Goal: Task Accomplishment & Management: Manage account settings

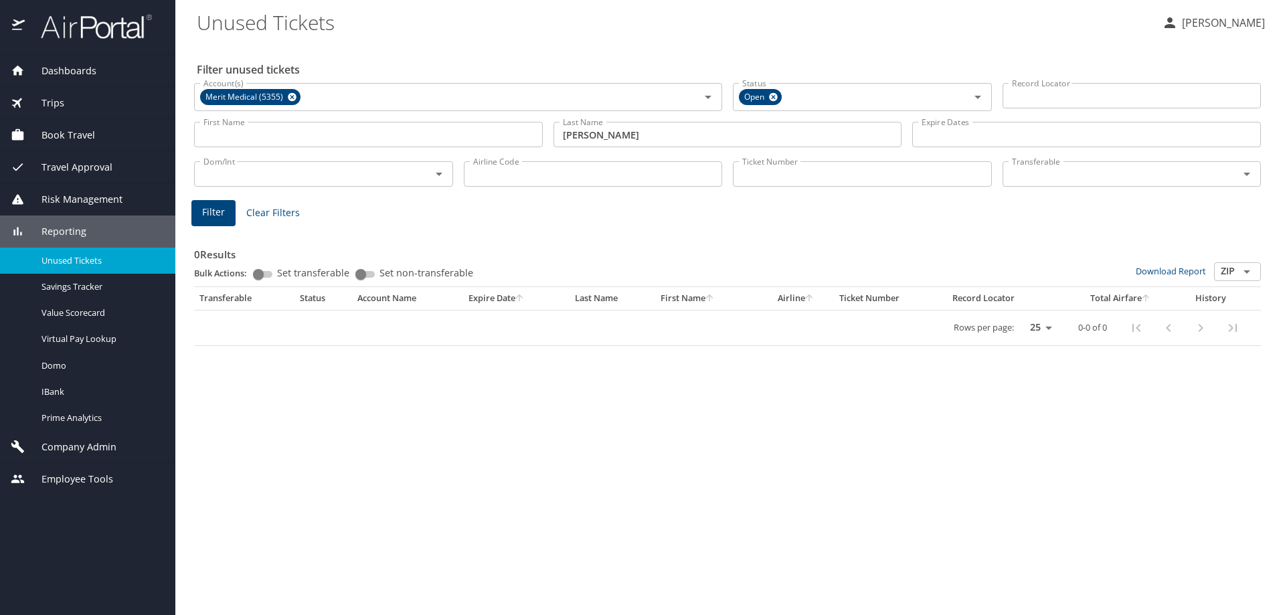
click at [76, 443] on span "Company Admin" at bounding box center [71, 447] width 92 height 15
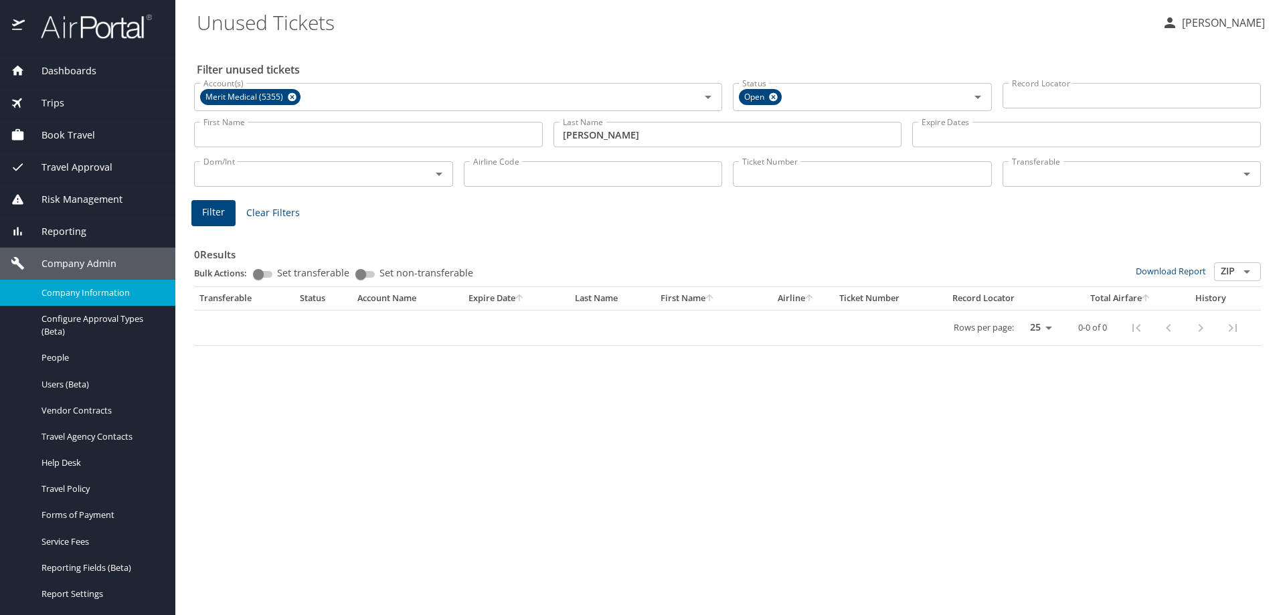
click at [71, 291] on span "Company Information" at bounding box center [101, 293] width 118 height 13
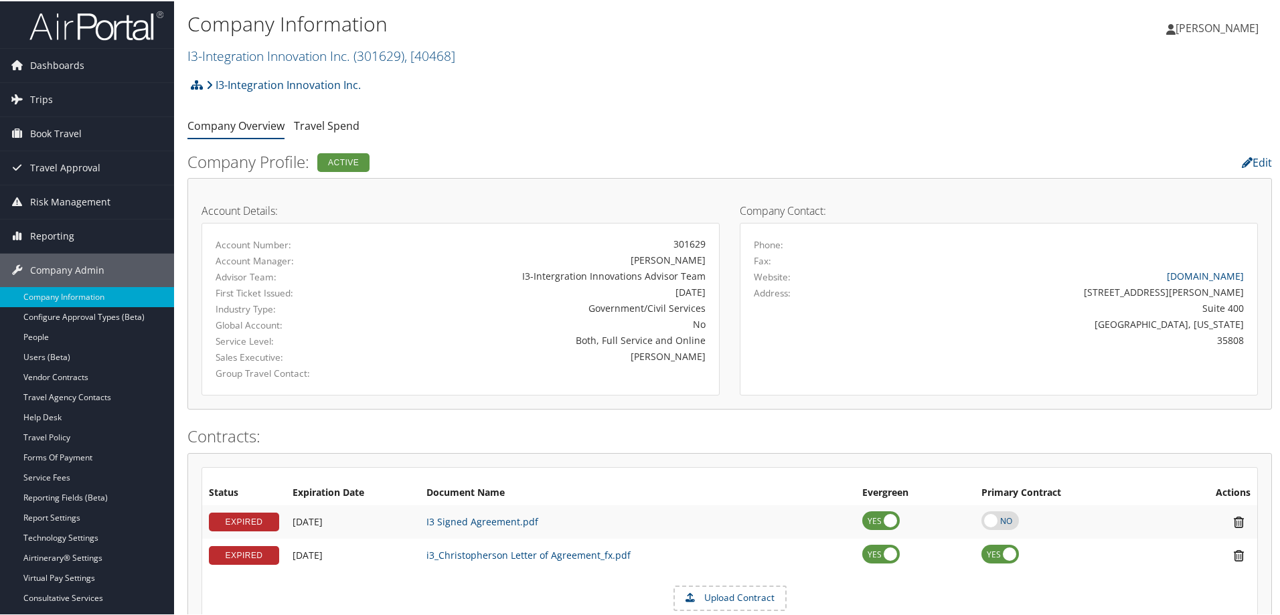
click at [467, 56] on h2 "I3-Integration Innovation Inc. ( 301629 ) , [ 40468 ]" at bounding box center [548, 53] width 723 height 23
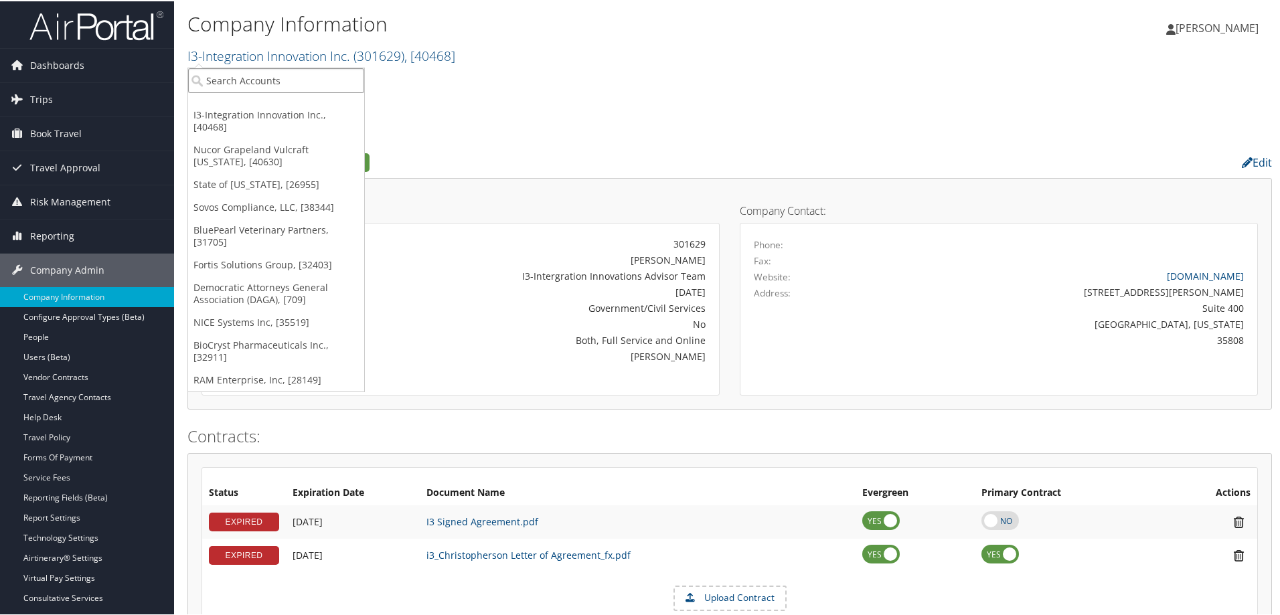
click at [327, 79] on input "search" at bounding box center [276, 79] width 176 height 25
type input "sme"
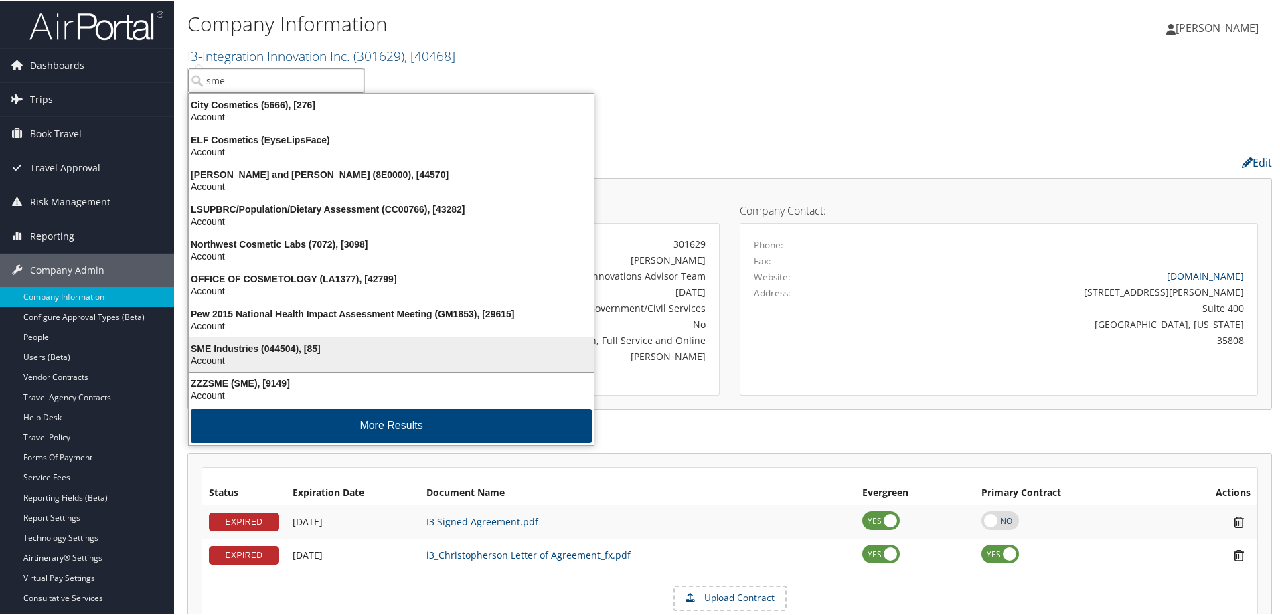
click at [248, 357] on div "Account" at bounding box center [391, 359] width 421 height 12
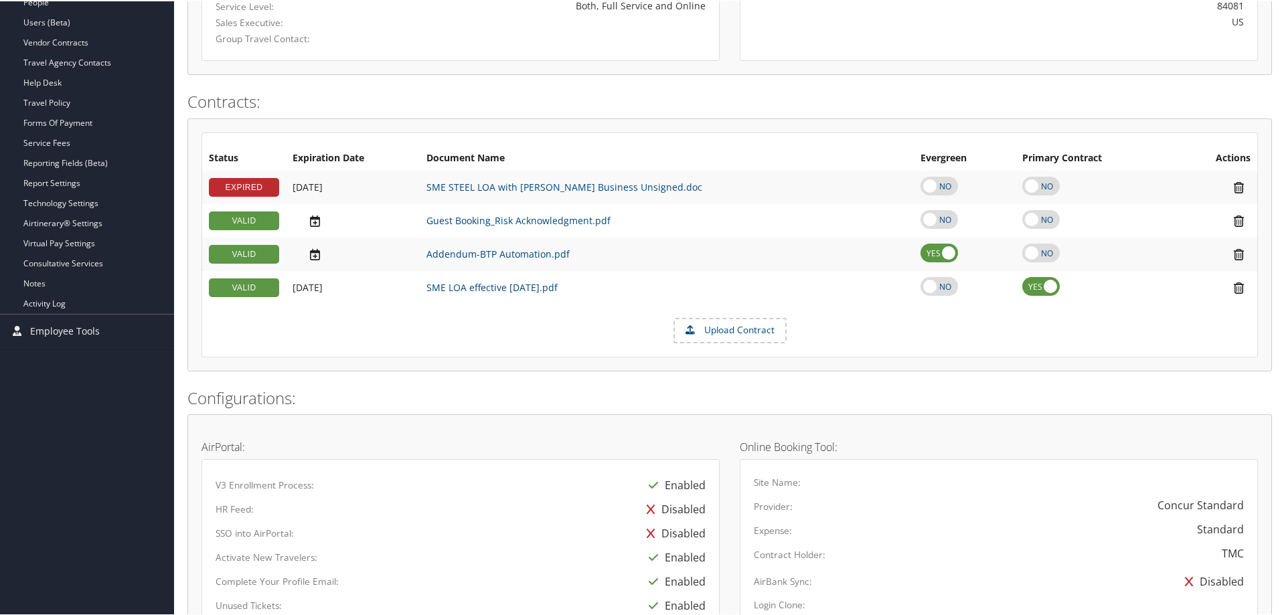
scroll to position [669, 0]
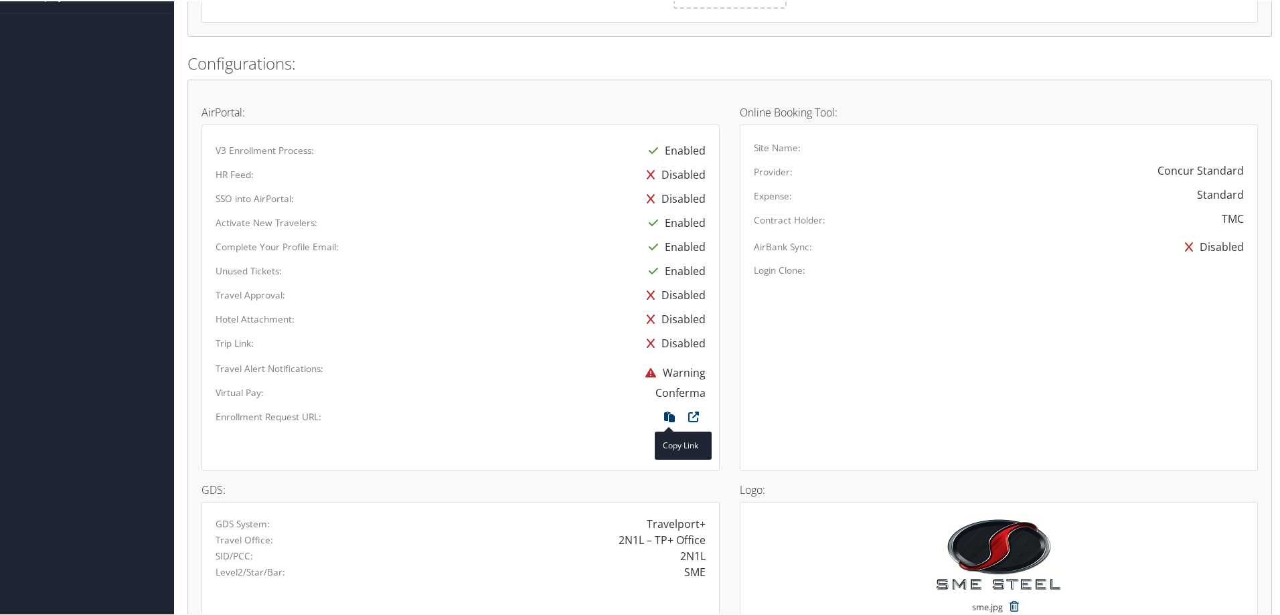
click at [665, 413] on icon at bounding box center [669, 418] width 24 height 17
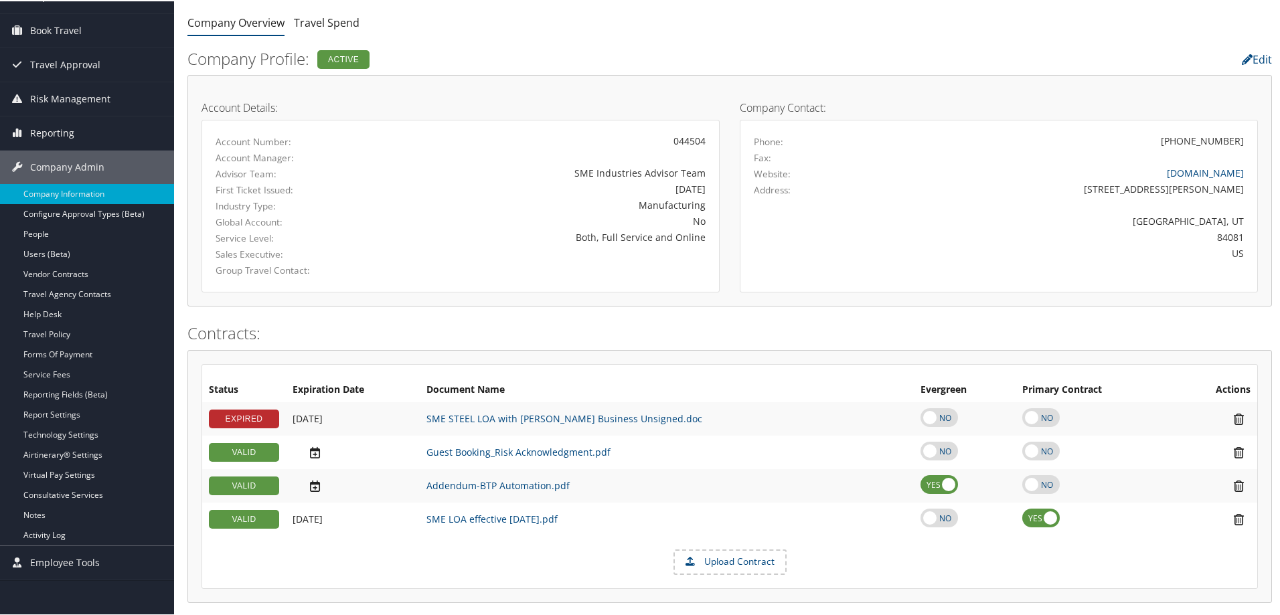
scroll to position [0, 0]
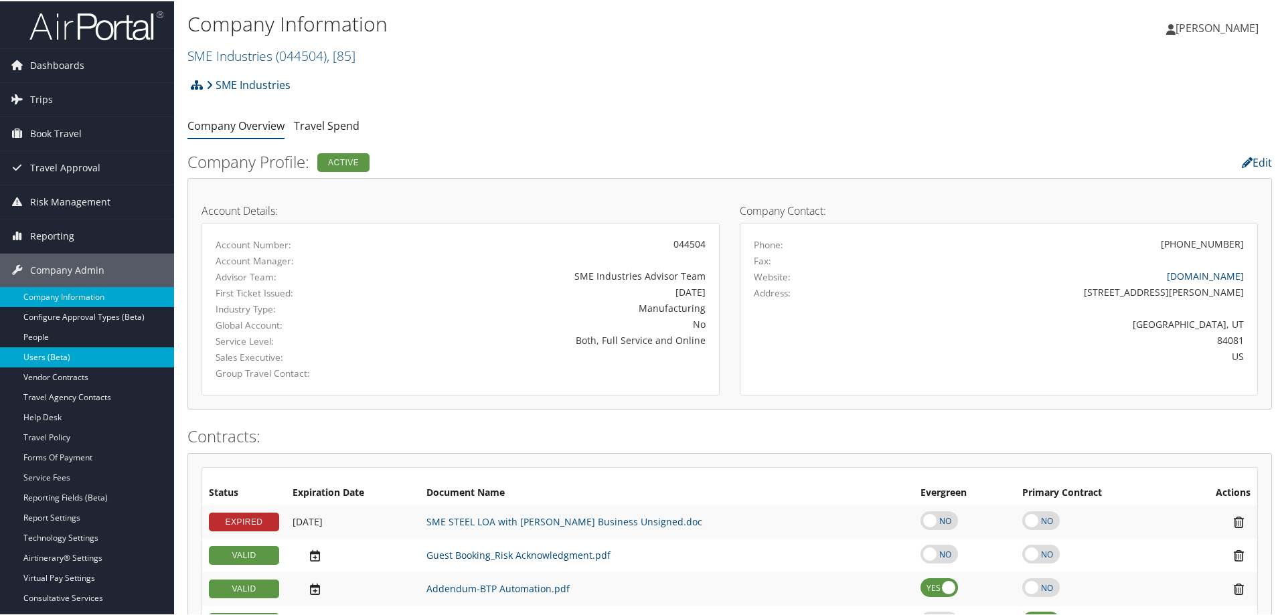
click at [55, 357] on link "Users (Beta)" at bounding box center [87, 356] width 174 height 20
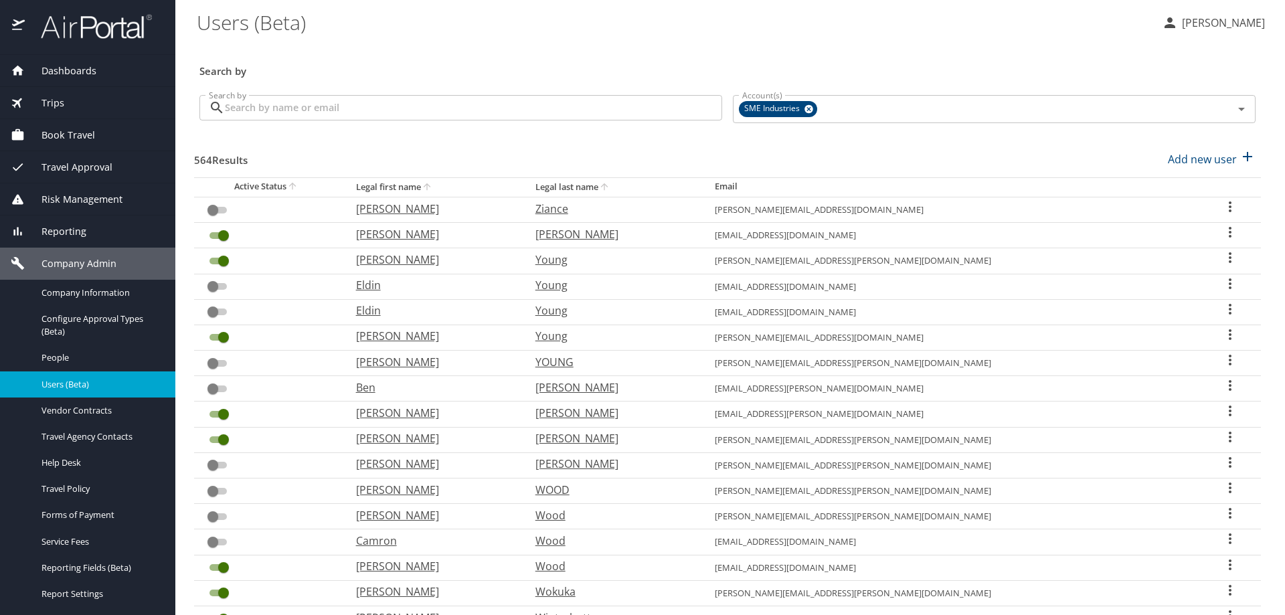
click at [408, 112] on input "Search by" at bounding box center [473, 107] width 497 height 25
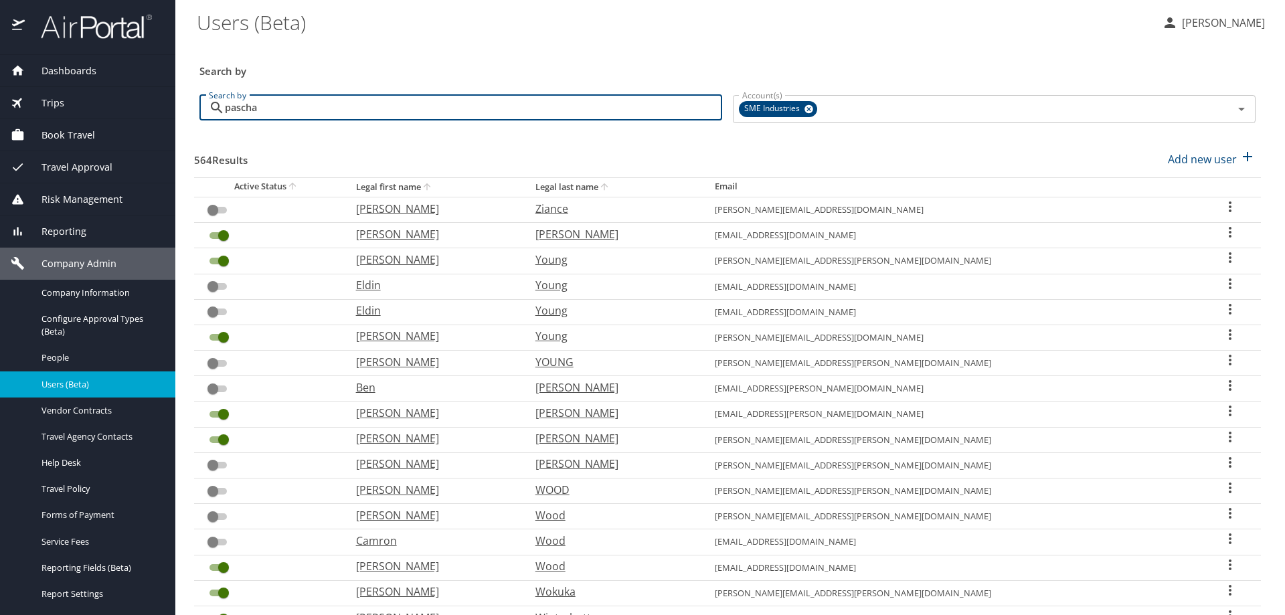
type input "paschal"
checkbox input "true"
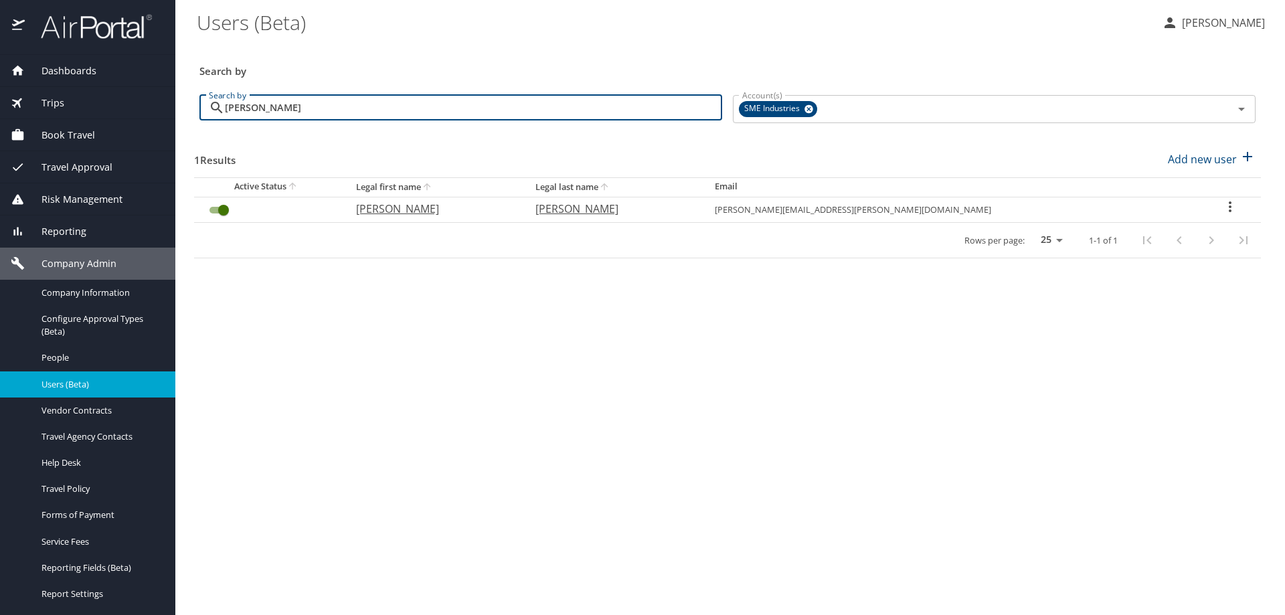
type input "paschal"
click at [1222, 210] on icon "User Search Table" at bounding box center [1230, 207] width 16 height 16
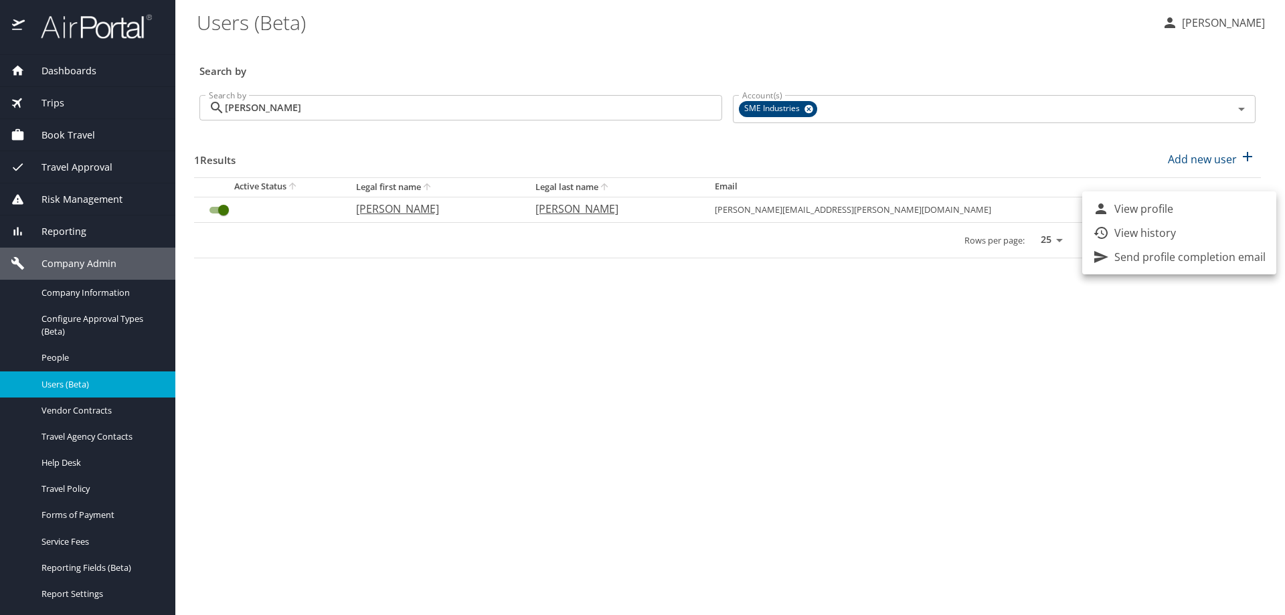
click at [1180, 216] on li "View profile" at bounding box center [1179, 209] width 194 height 24
select select "US"
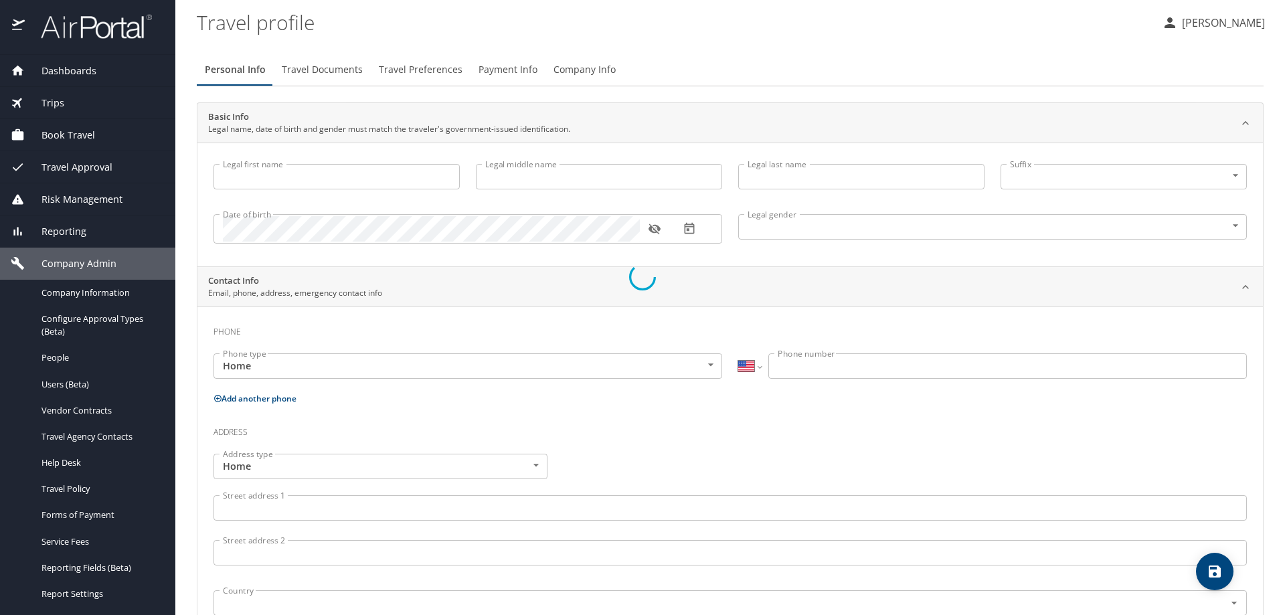
type input "Jared"
type input "Gordon"
type input "Paschal"
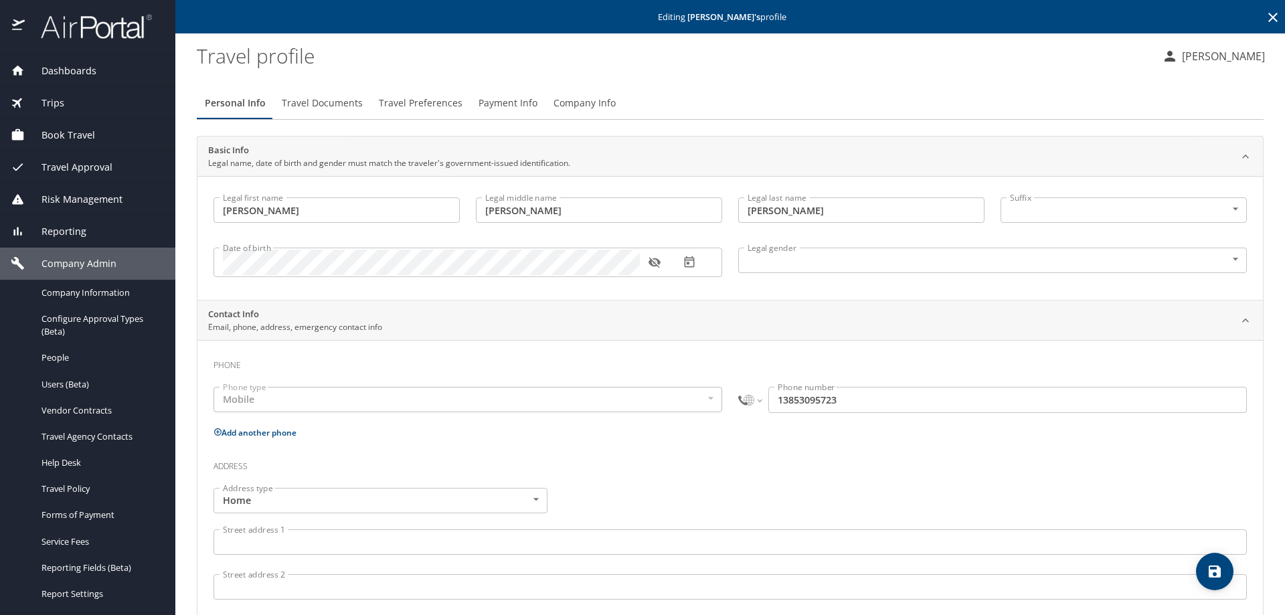
click at [653, 260] on icon "button" at bounding box center [654, 262] width 13 height 13
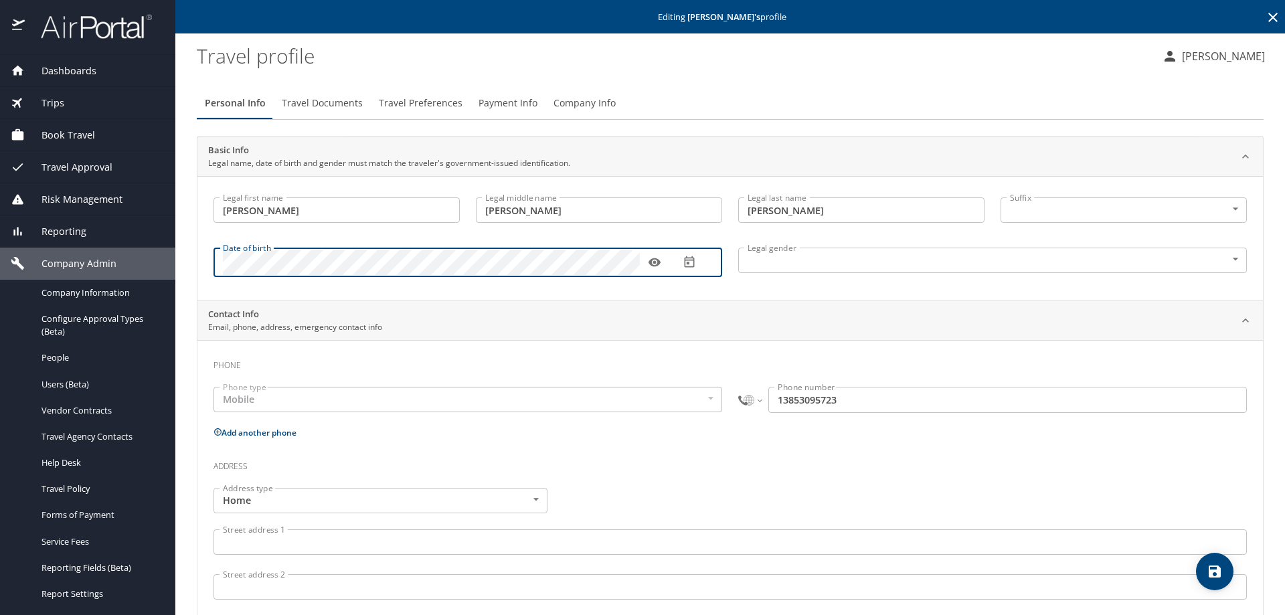
click at [1118, 474] on h3 "Address" at bounding box center [731, 463] width 1034 height 23
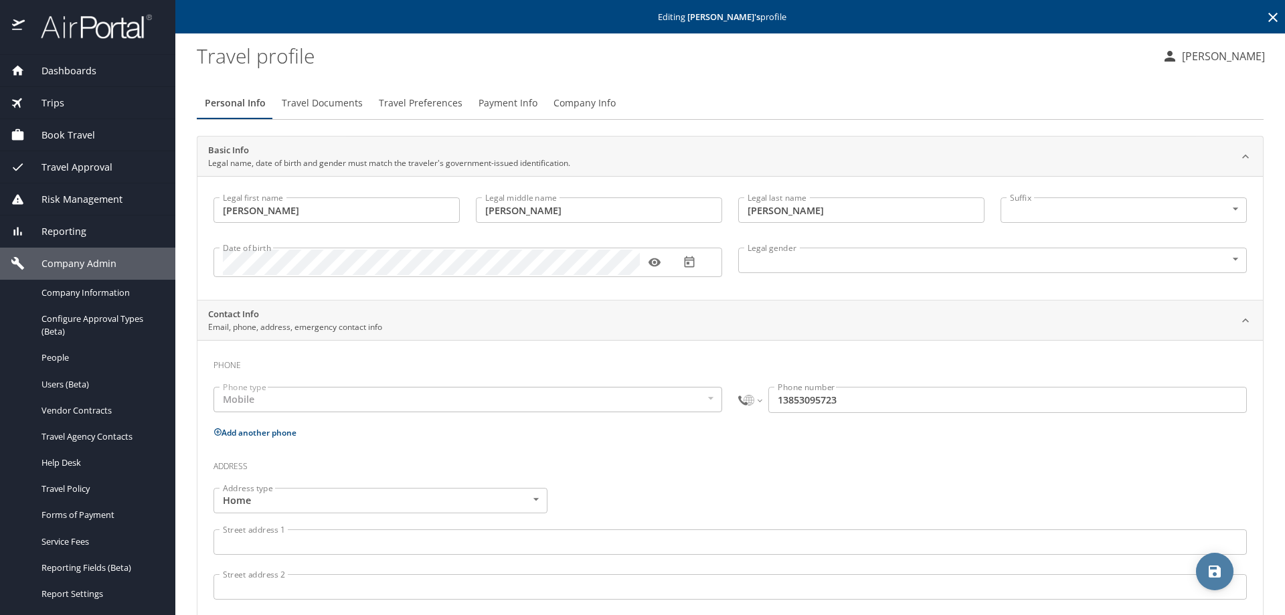
click at [1213, 568] on icon "save" at bounding box center [1215, 572] width 16 height 16
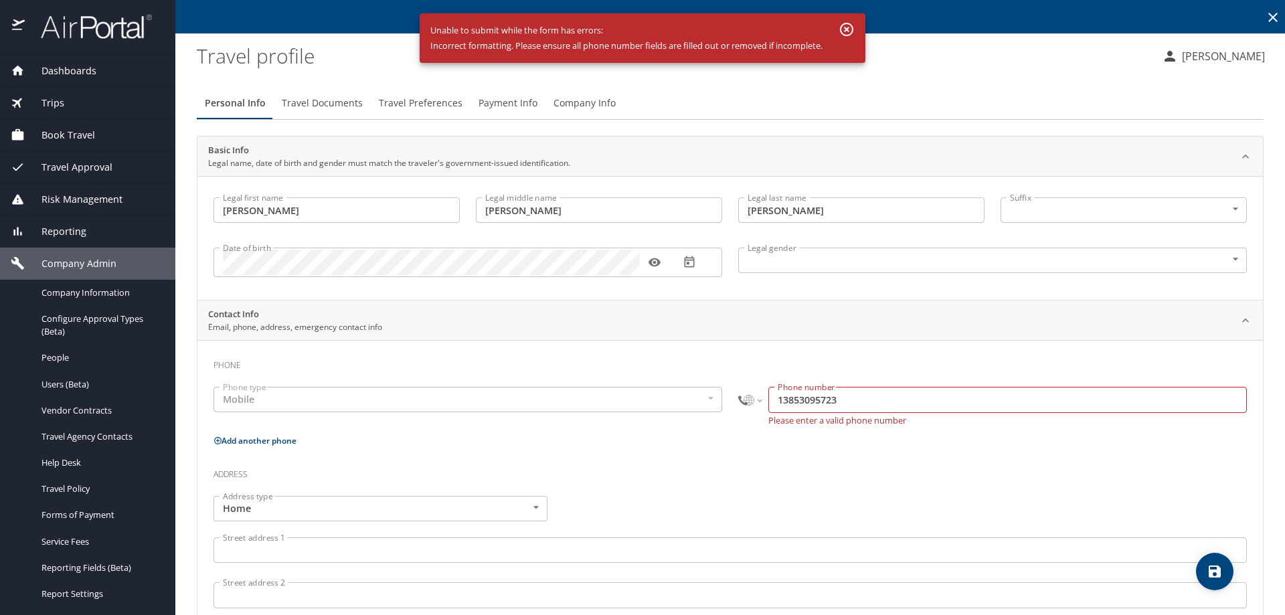
drag, startPoint x: 781, startPoint y: 401, endPoint x: 796, endPoint y: 395, distance: 16.5
click at [781, 400] on input "13853095723" at bounding box center [1008, 399] width 479 height 25
select select "HR"
type input "3095723"
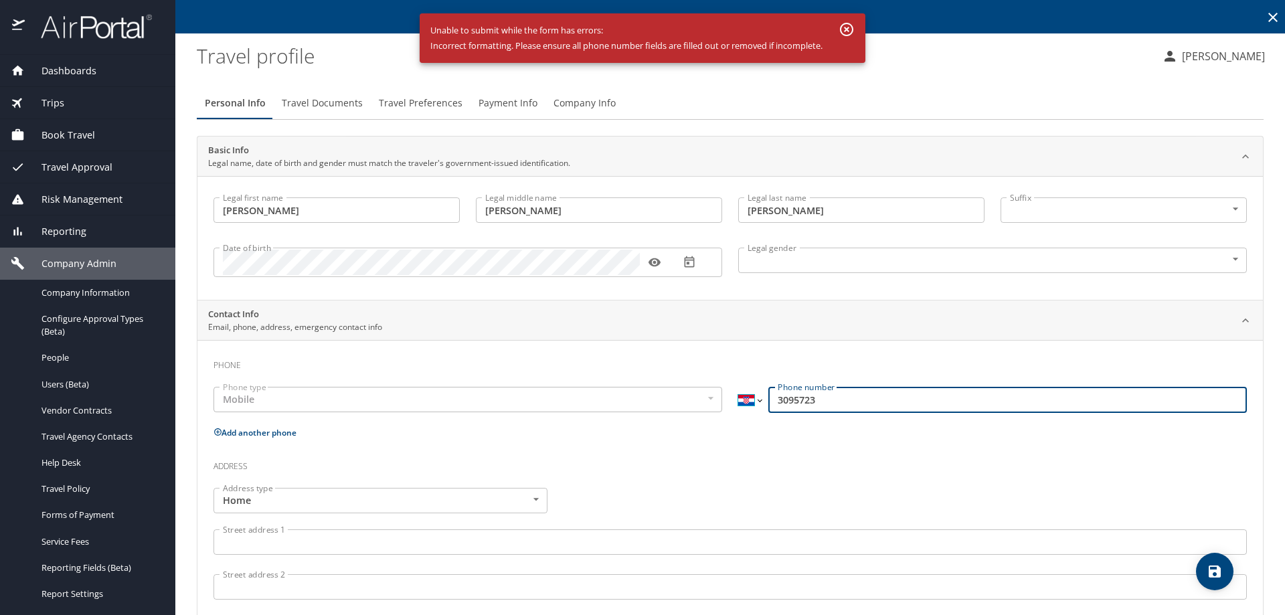
click at [752, 397] on select "International Afghanistan Åland Islands Albania Algeria American Samoa Andorra …" at bounding box center [749, 399] width 23 height 25
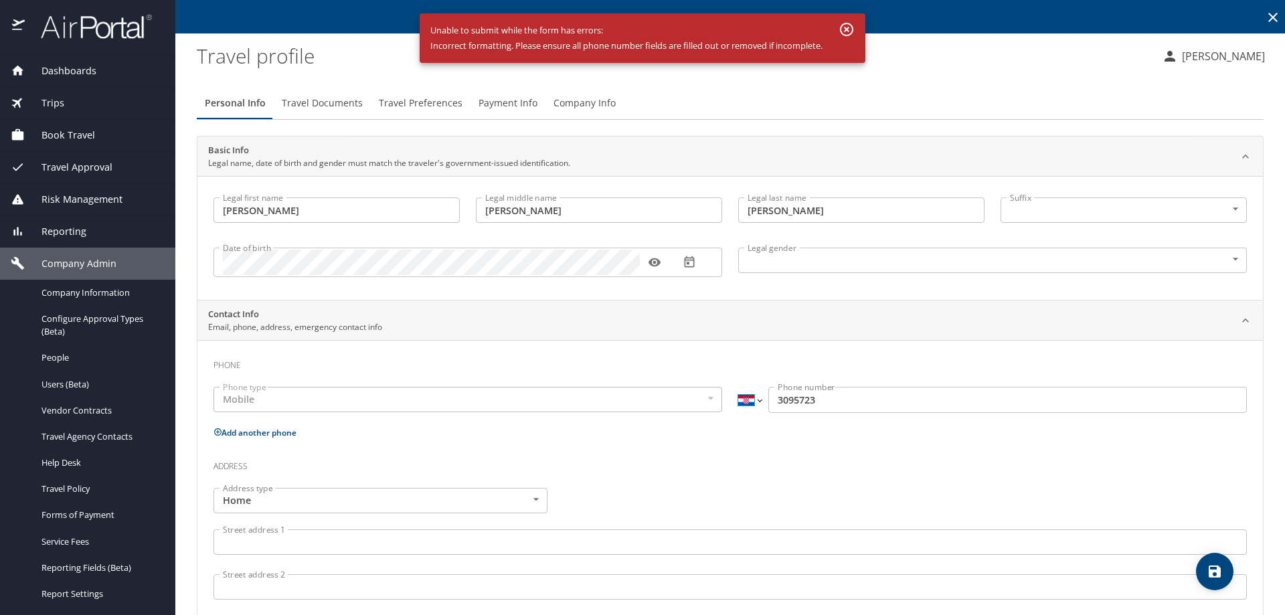
select select "US"
click at [738, 387] on select "International Afghanistan Åland Islands Albania Algeria American Samoa Andorra …" at bounding box center [749, 399] width 23 height 25
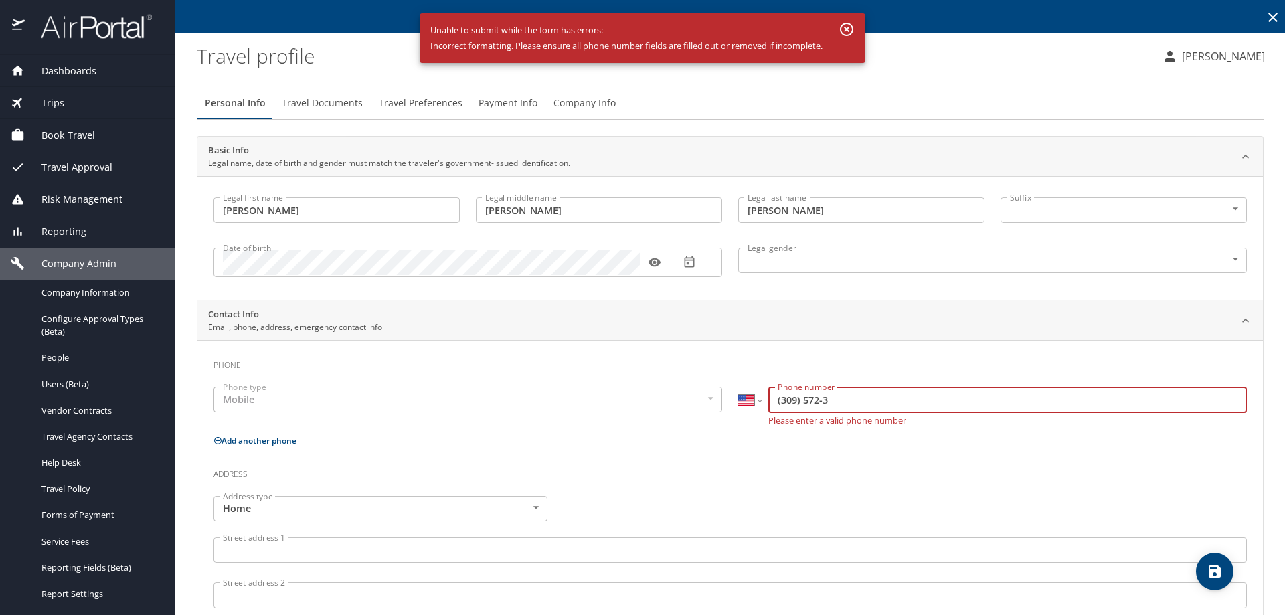
drag, startPoint x: 861, startPoint y: 395, endPoint x: 660, endPoint y: 410, distance: 201.4
click at [678, 402] on div "Phone type Mobile Mobile Phone type International Afghanistan Åland Islands Alb…" at bounding box center [731, 406] width 1050 height 54
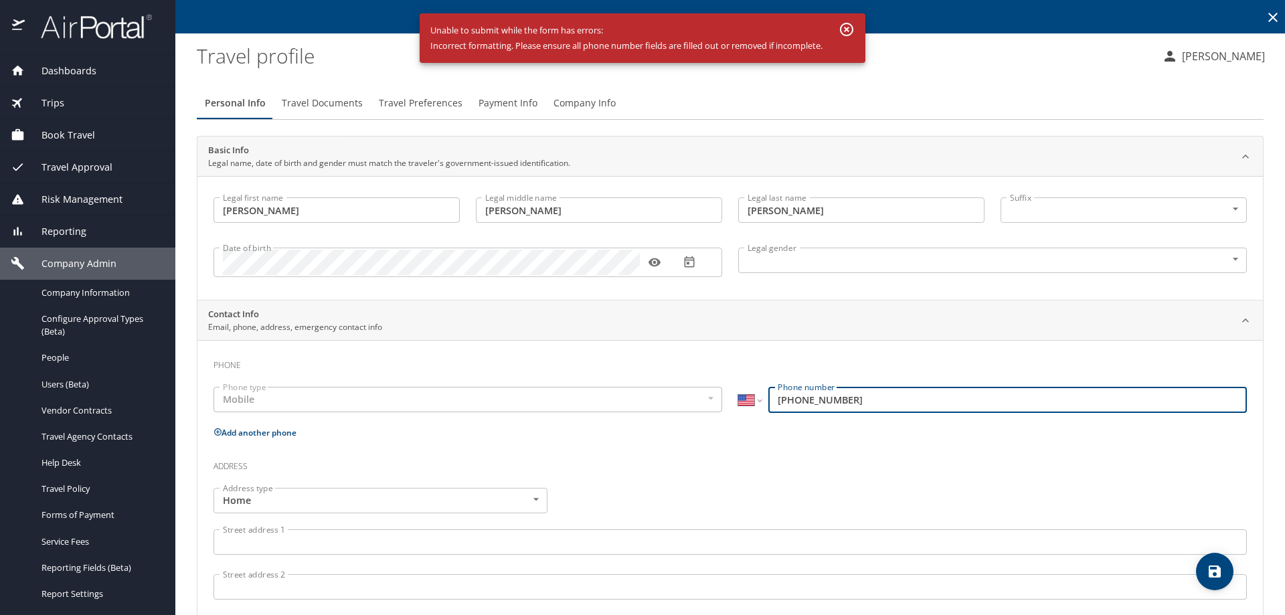
type input "(385) 309-5723"
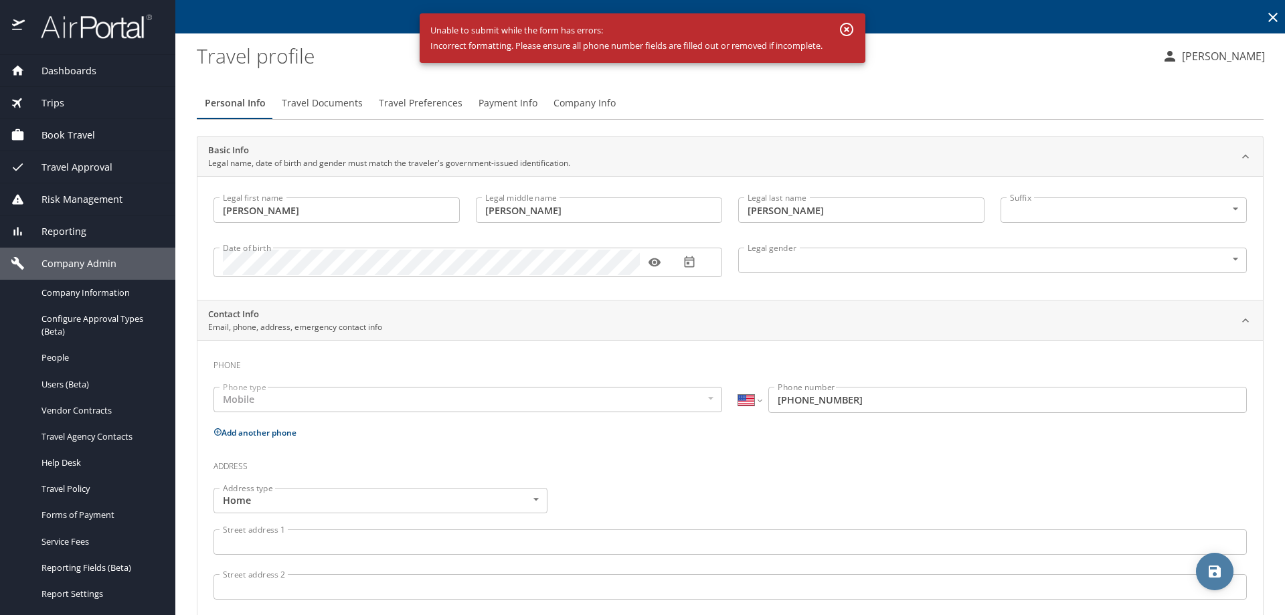
click at [1212, 568] on icon "save" at bounding box center [1215, 572] width 16 height 16
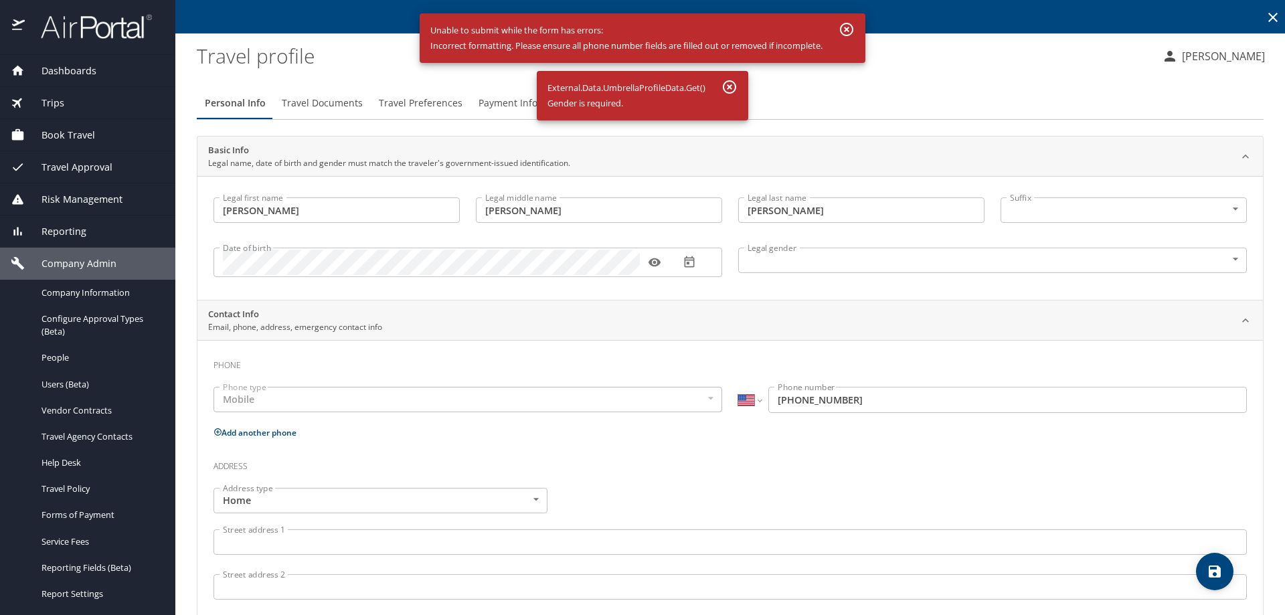
click at [1229, 259] on body "Dashboards AirPortal 360™ Manager AirPortal 360™ Agent My Travel Dashboard Trip…" at bounding box center [642, 307] width 1285 height 615
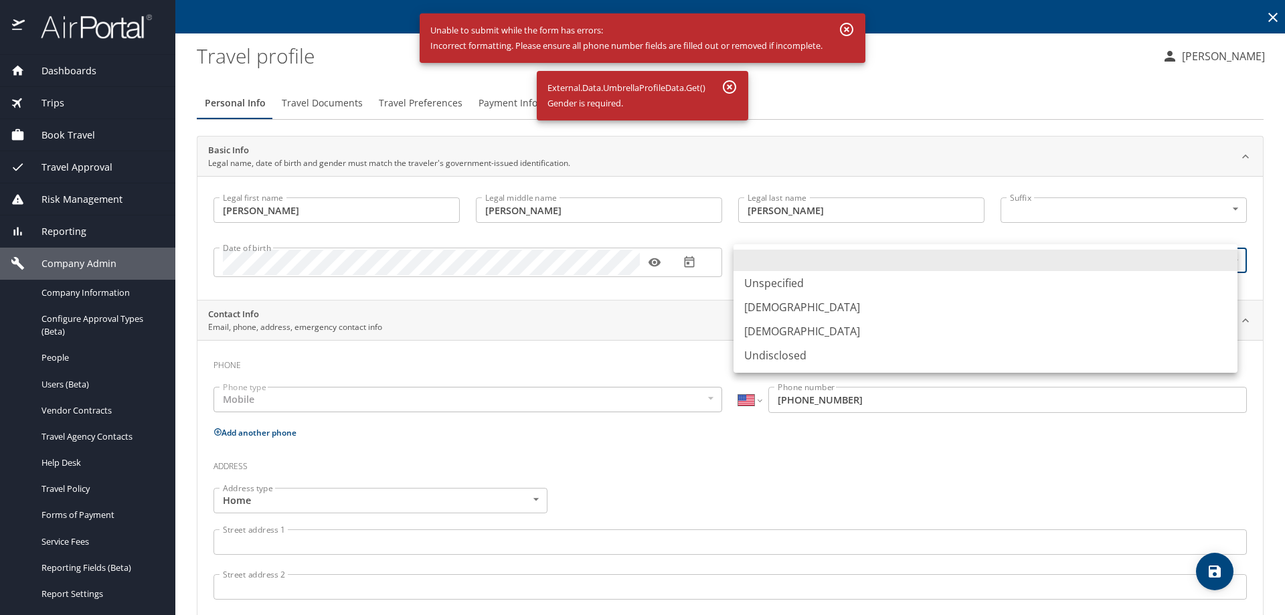
click at [760, 301] on li "Male" at bounding box center [986, 307] width 504 height 24
type input "Male"
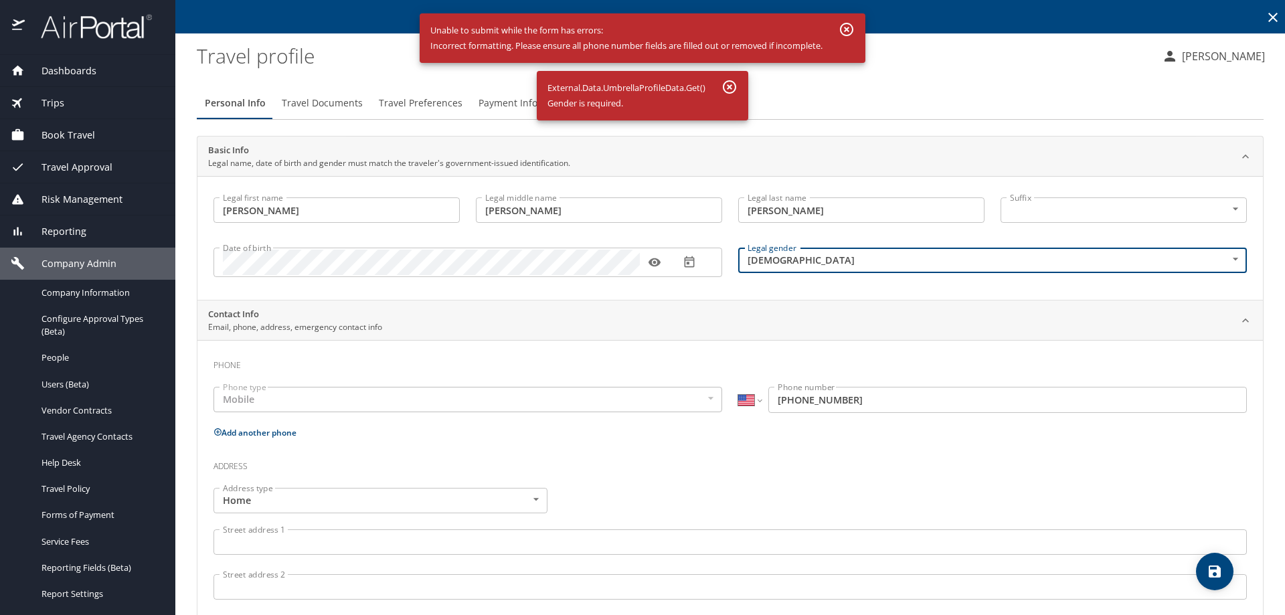
click at [1227, 568] on span "save" at bounding box center [1214, 572] width 37 height 16
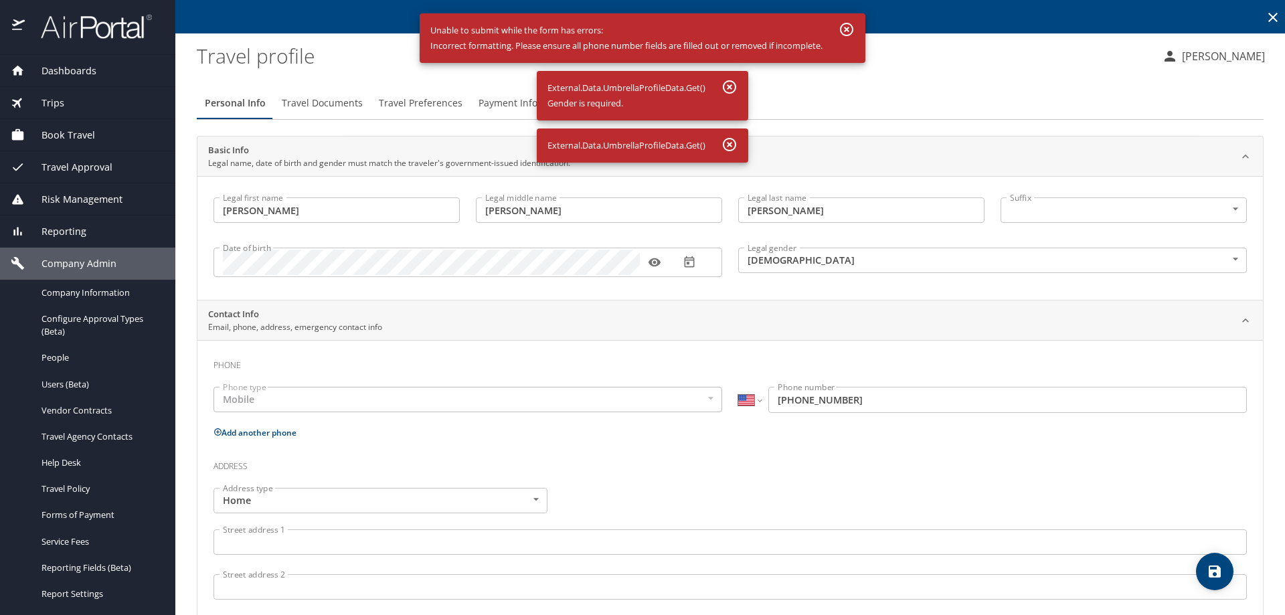
click at [811, 489] on div "Address type Home Home Address type Street address 1 Street address 1 Street ad…" at bounding box center [731, 593] width 1050 height 227
click at [733, 143] on icon "button" at bounding box center [730, 145] width 16 height 16
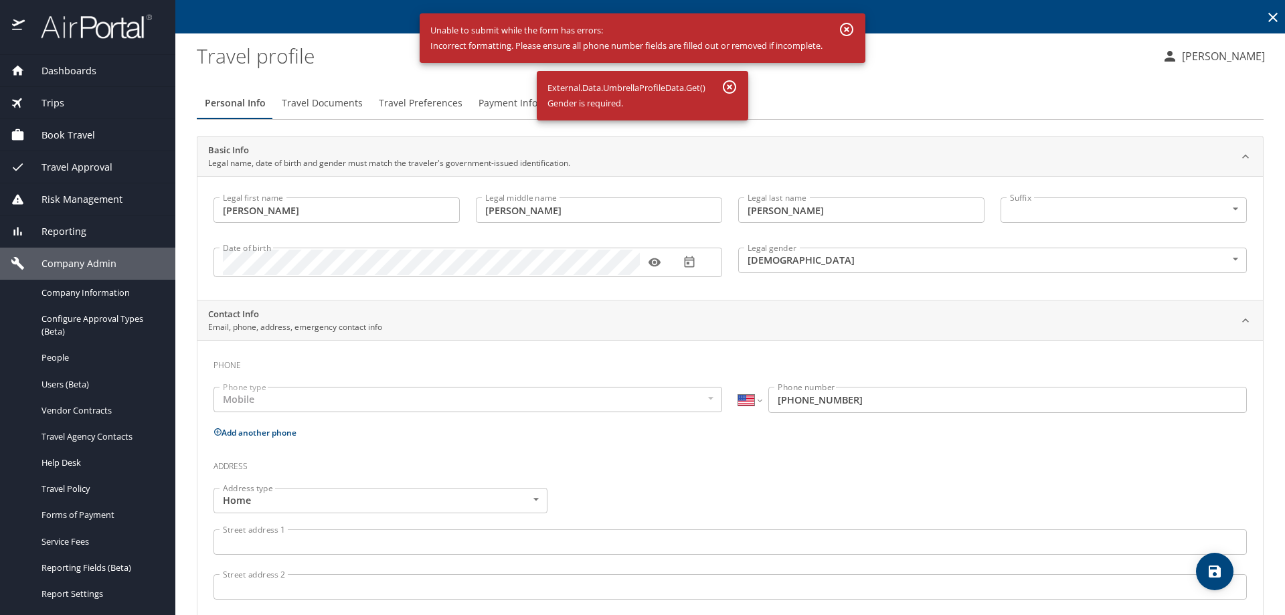
click at [860, 98] on div "Personal Info Travel Documents Travel Preferences Payment Info Company Info" at bounding box center [730, 103] width 1067 height 32
click at [78, 387] on span "Users (Beta)" at bounding box center [101, 384] width 118 height 13
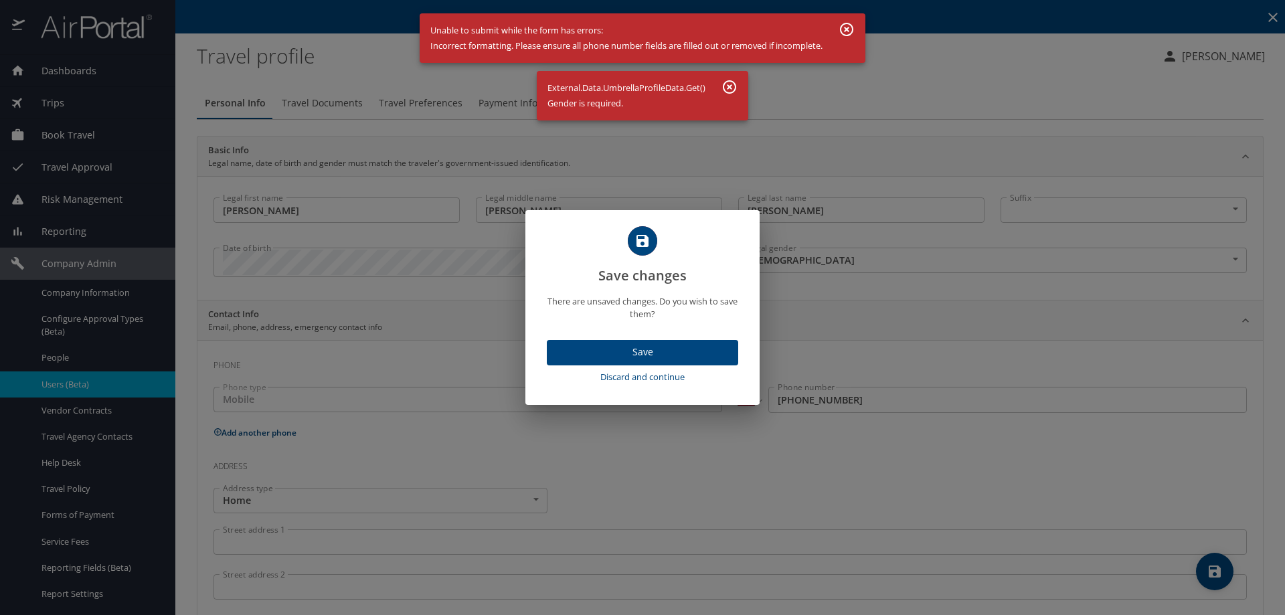
click at [639, 376] on span "Discard and continue" at bounding box center [642, 377] width 181 height 15
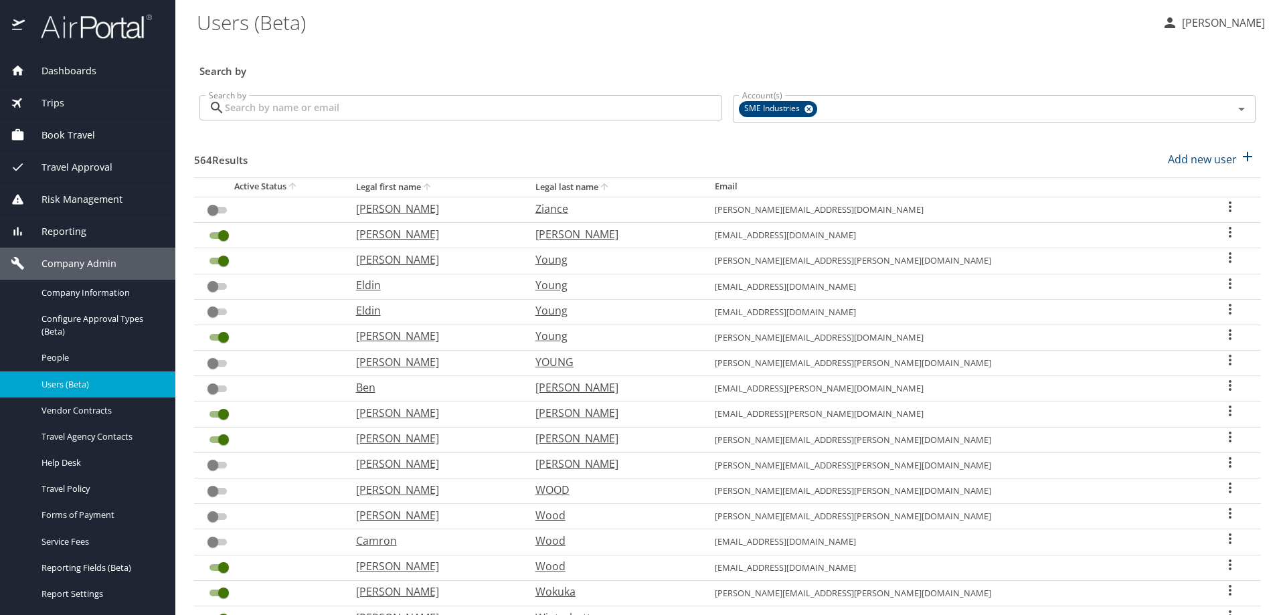
click at [576, 121] on div "Search by Search by" at bounding box center [461, 109] width 534 height 50
drag, startPoint x: 576, startPoint y: 110, endPoint x: 583, endPoint y: 108, distance: 6.8
click at [576, 110] on input "Search by" at bounding box center [473, 107] width 497 height 25
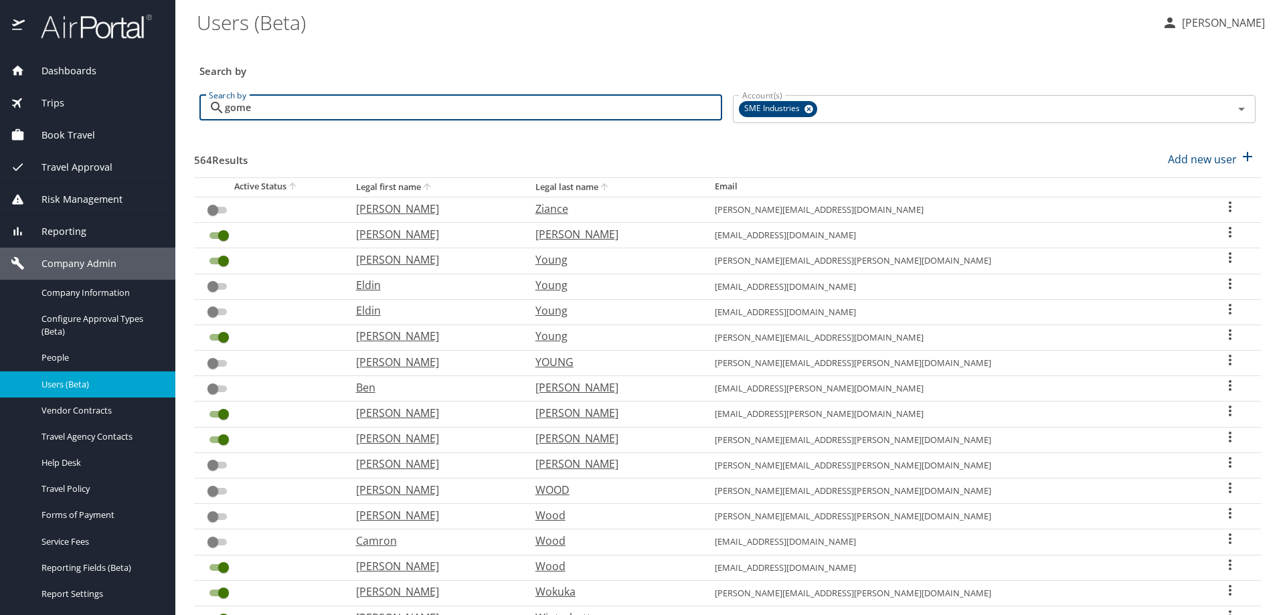
type input "gomez"
checkbox input "true"
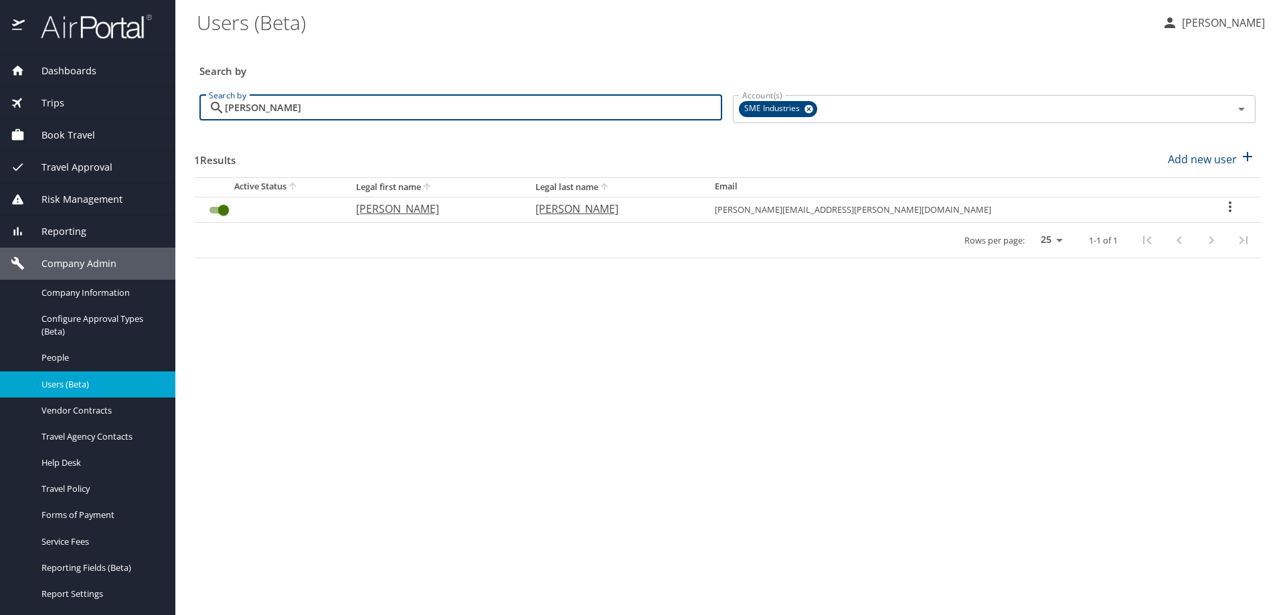
type input "gomez"
click at [1222, 208] on icon "User Search Table" at bounding box center [1230, 207] width 16 height 16
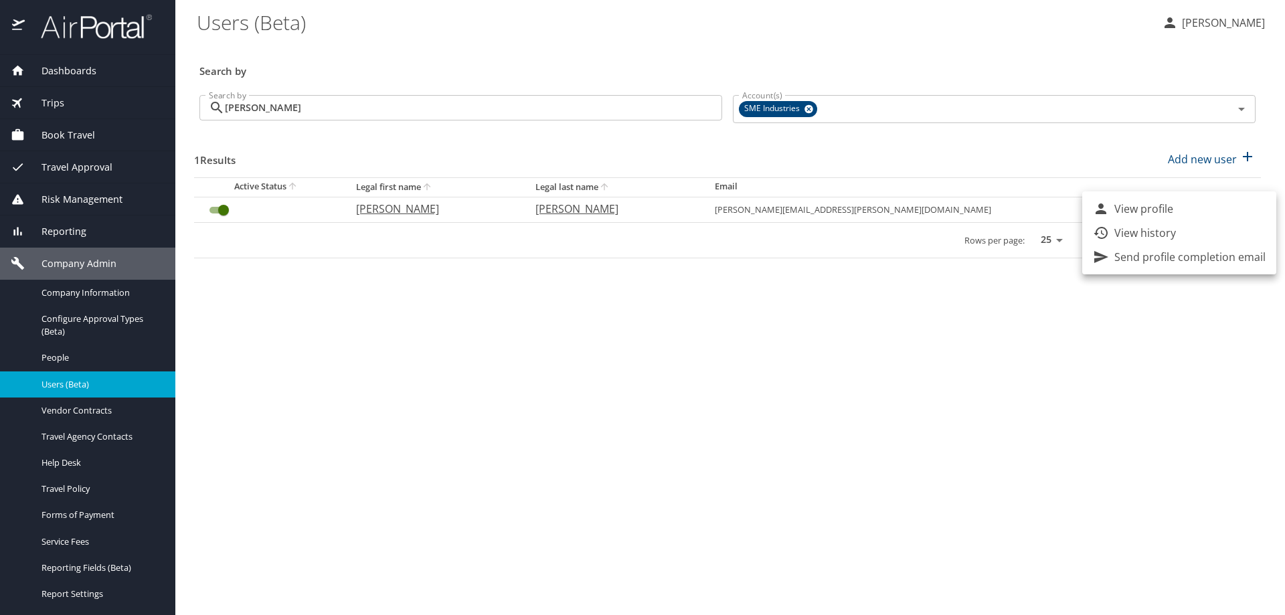
click at [1140, 210] on p "View profile" at bounding box center [1144, 209] width 59 height 16
select select "US"
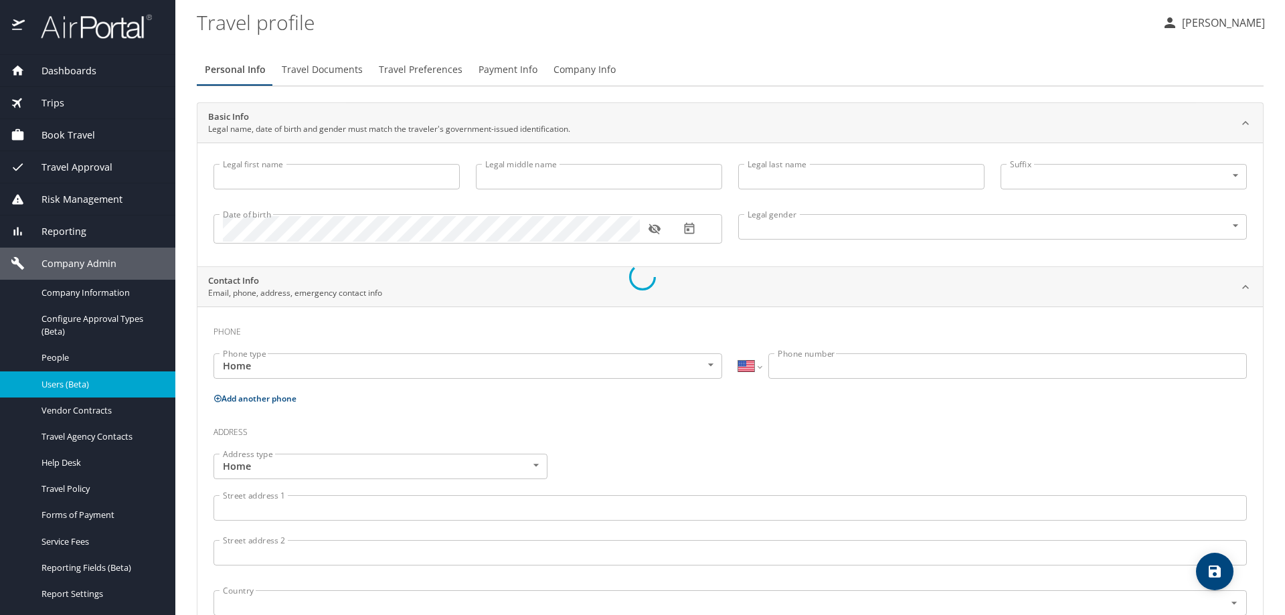
type input "Daniel"
type input "Gomez"
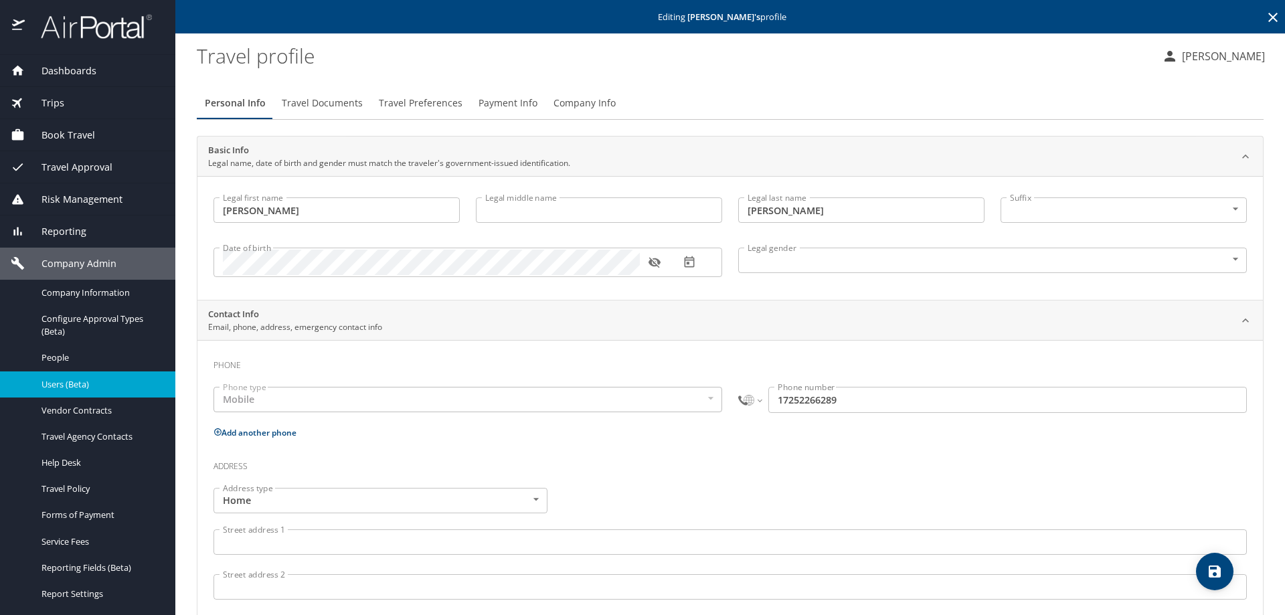
click at [758, 406] on div "International Afghanistan Åland Islands Albania Algeria American Samoa Andorra …" at bounding box center [992, 399] width 509 height 25
click at [753, 401] on select "International Afghanistan Åland Islands Albania Algeria American Samoa Andorra …" at bounding box center [749, 399] width 23 height 25
select select "US"
click at [738, 387] on select "International Afghanistan Åland Islands Albania Algeria American Samoa Andorra …" at bounding box center [749, 399] width 23 height 25
type input "1 (725) 226-6289"
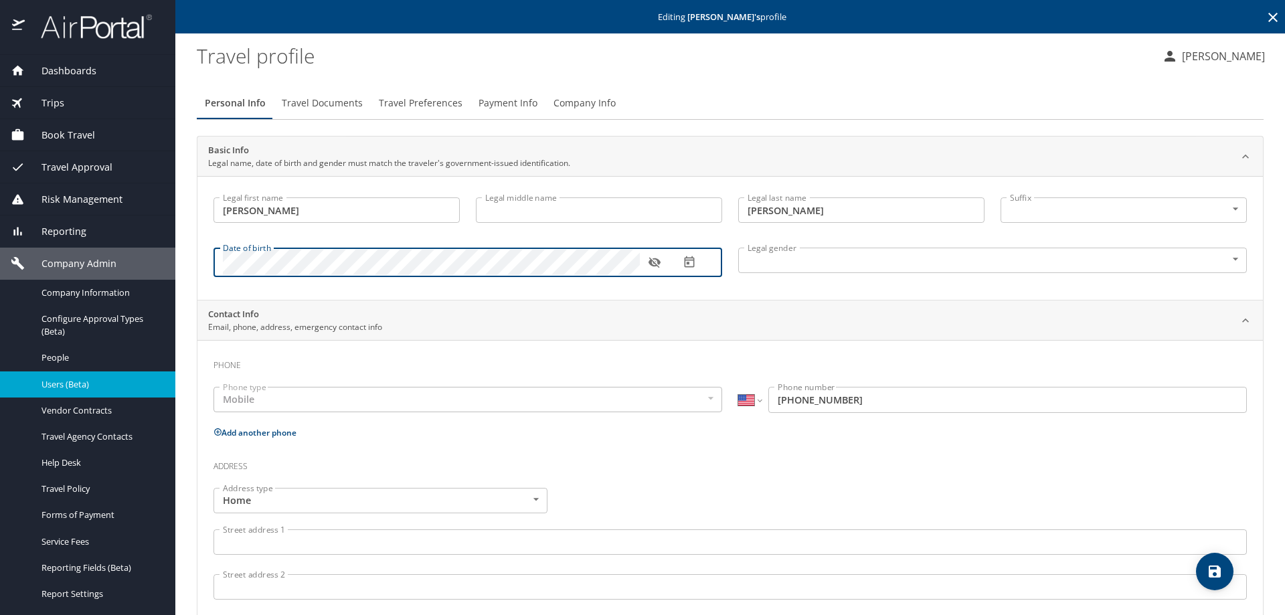
click at [653, 264] on icon "button" at bounding box center [654, 263] width 12 height 11
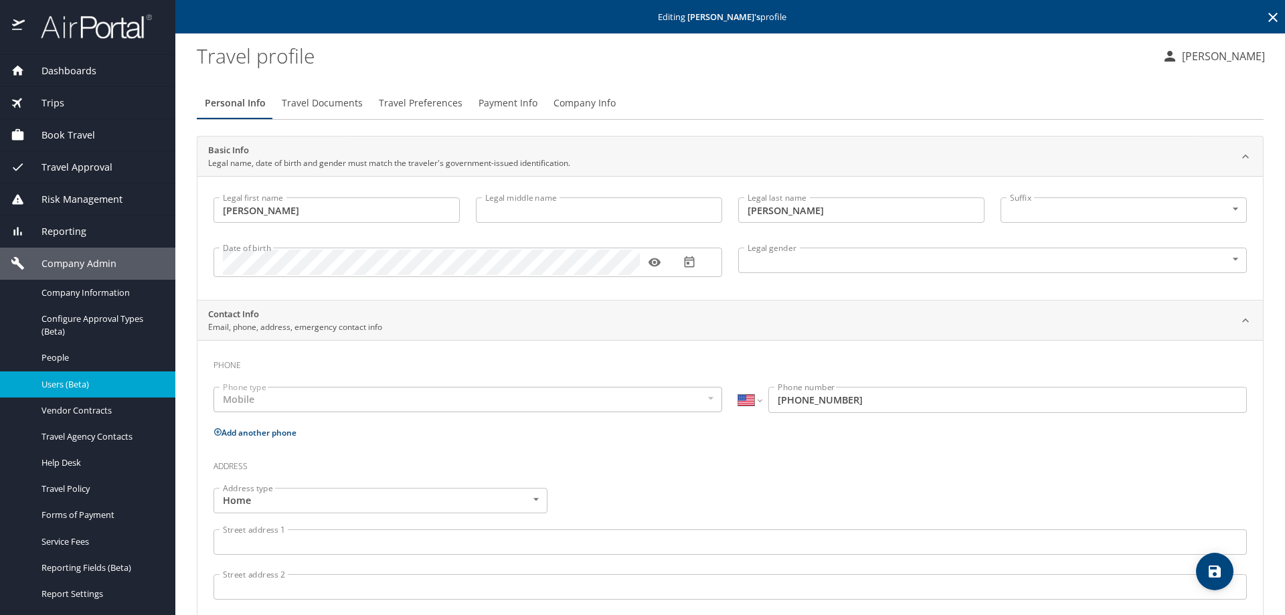
click at [222, 263] on div "Date of birth" at bounding box center [468, 262] width 509 height 29
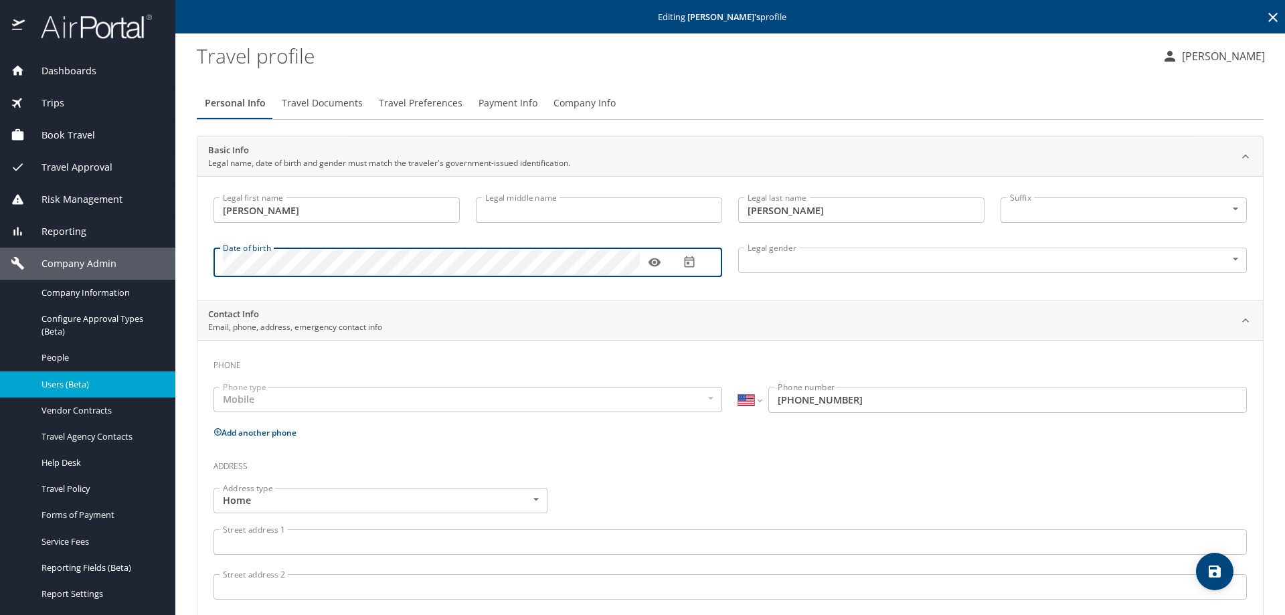
click at [762, 298] on div "Legal first name Daniel Legal first name Legal middle name Legal middle name Le…" at bounding box center [730, 238] width 1066 height 124
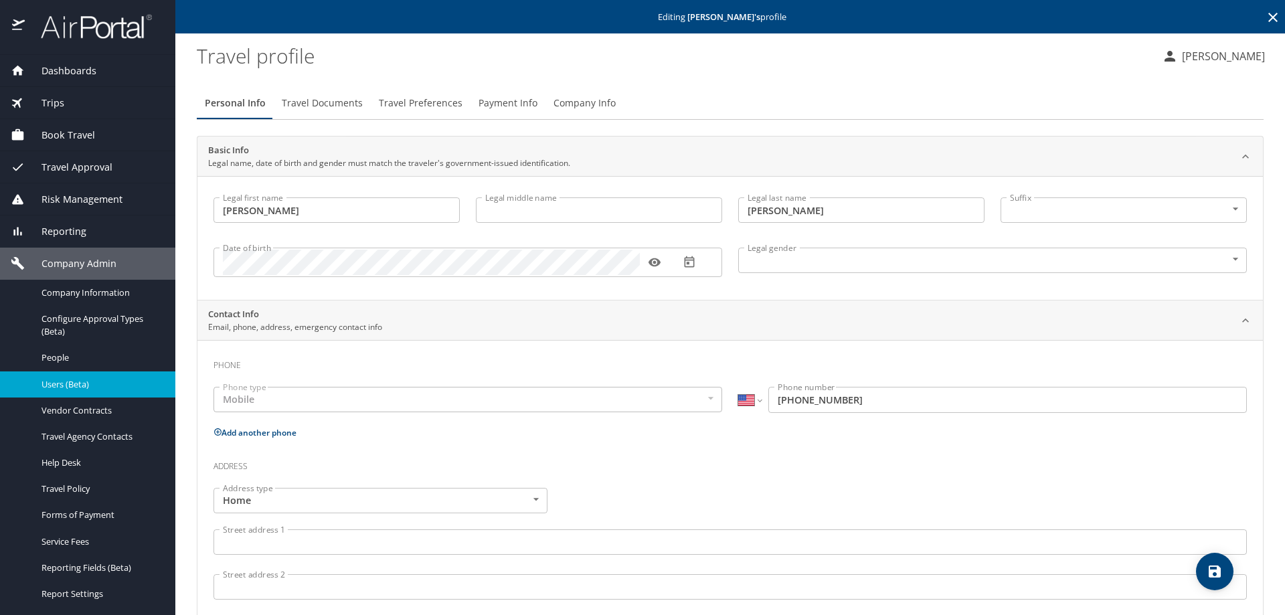
click at [1212, 570] on icon "save" at bounding box center [1215, 572] width 16 height 16
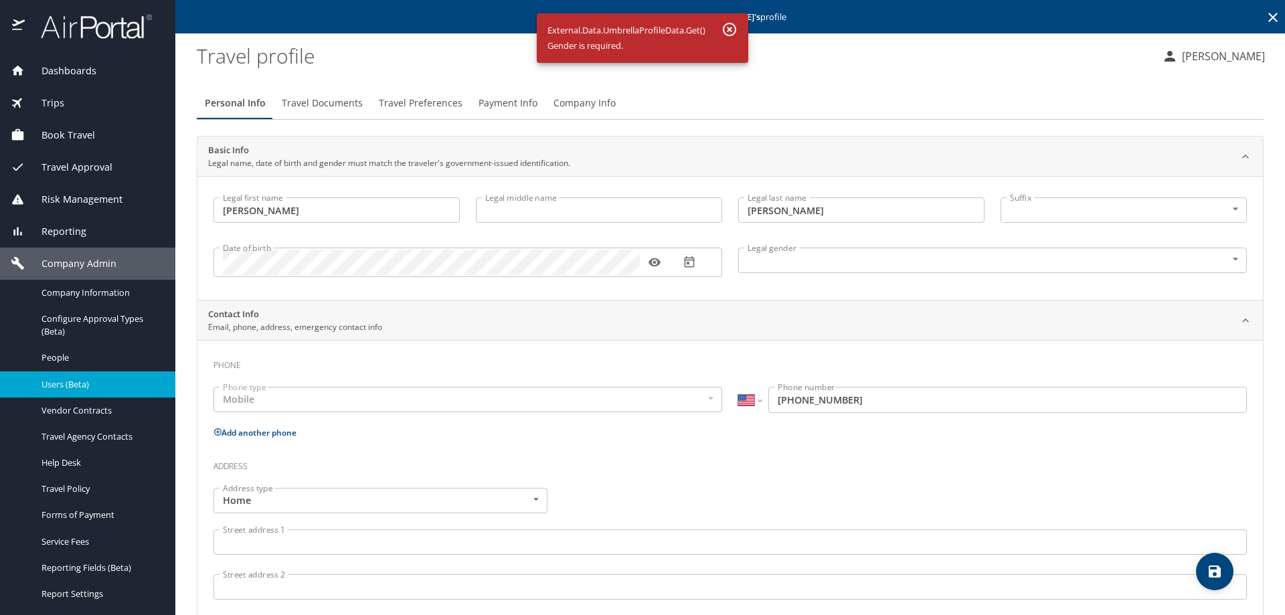
click at [1114, 267] on body "Dashboards AirPortal 360™ Manager AirPortal 360™ Agent My Travel Dashboard Trip…" at bounding box center [642, 307] width 1285 height 615
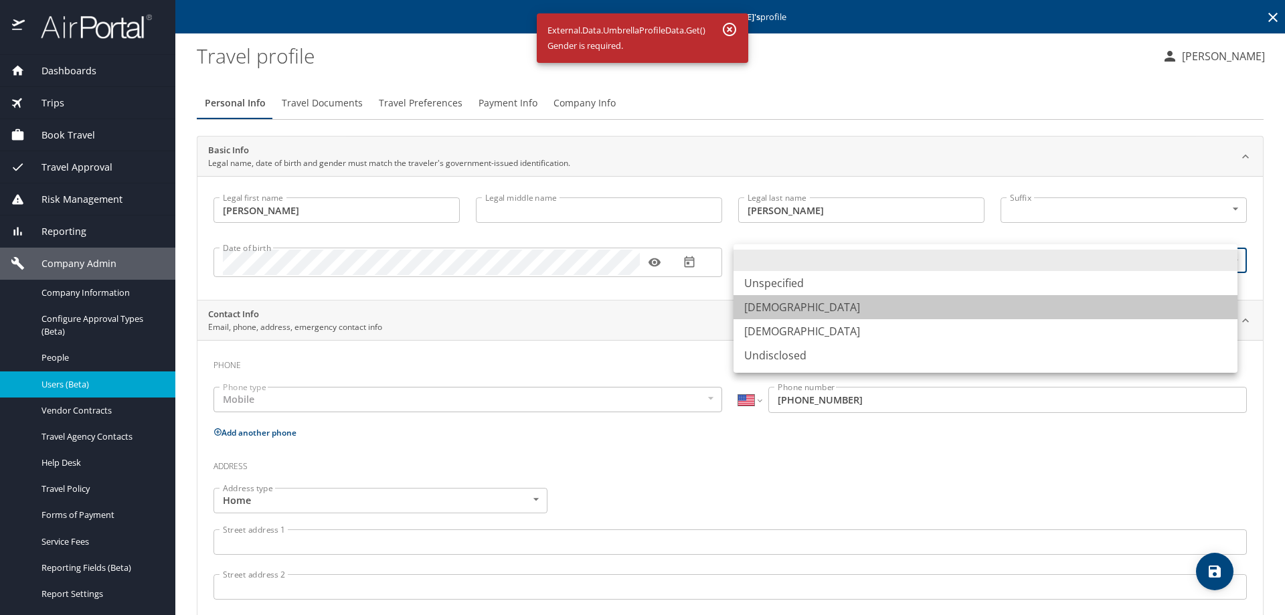
click at [775, 319] on li "Male" at bounding box center [986, 307] width 504 height 24
type input "Male"
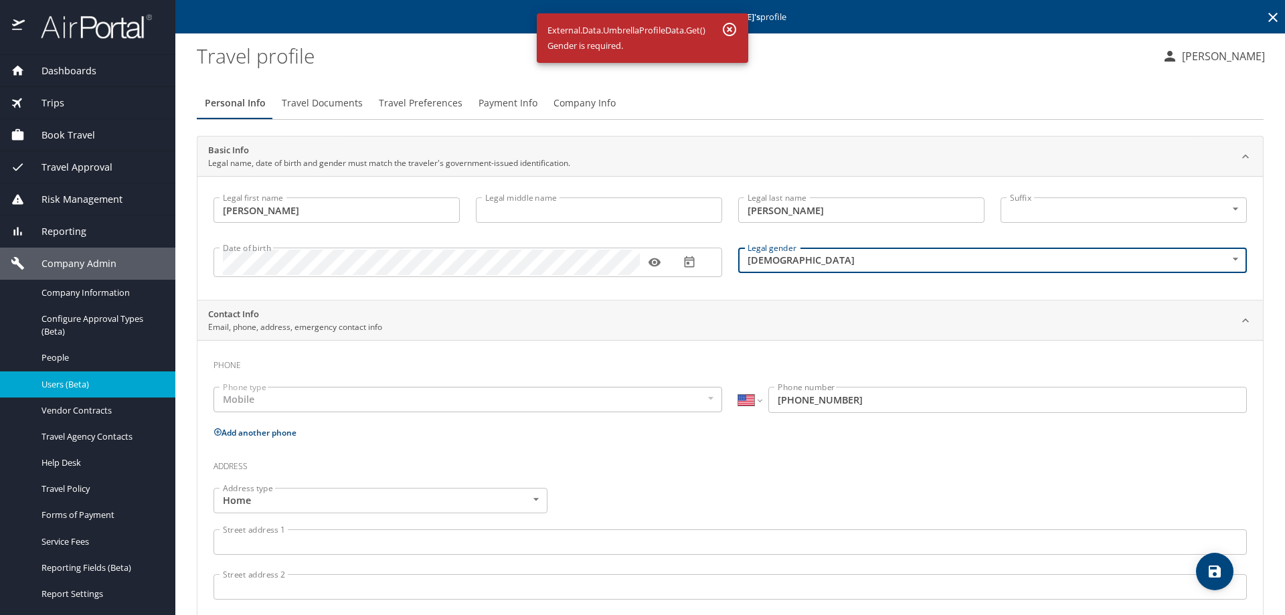
click at [1218, 574] on icon "save" at bounding box center [1215, 572] width 12 height 12
